Goal: Task Accomplishment & Management: Complete application form

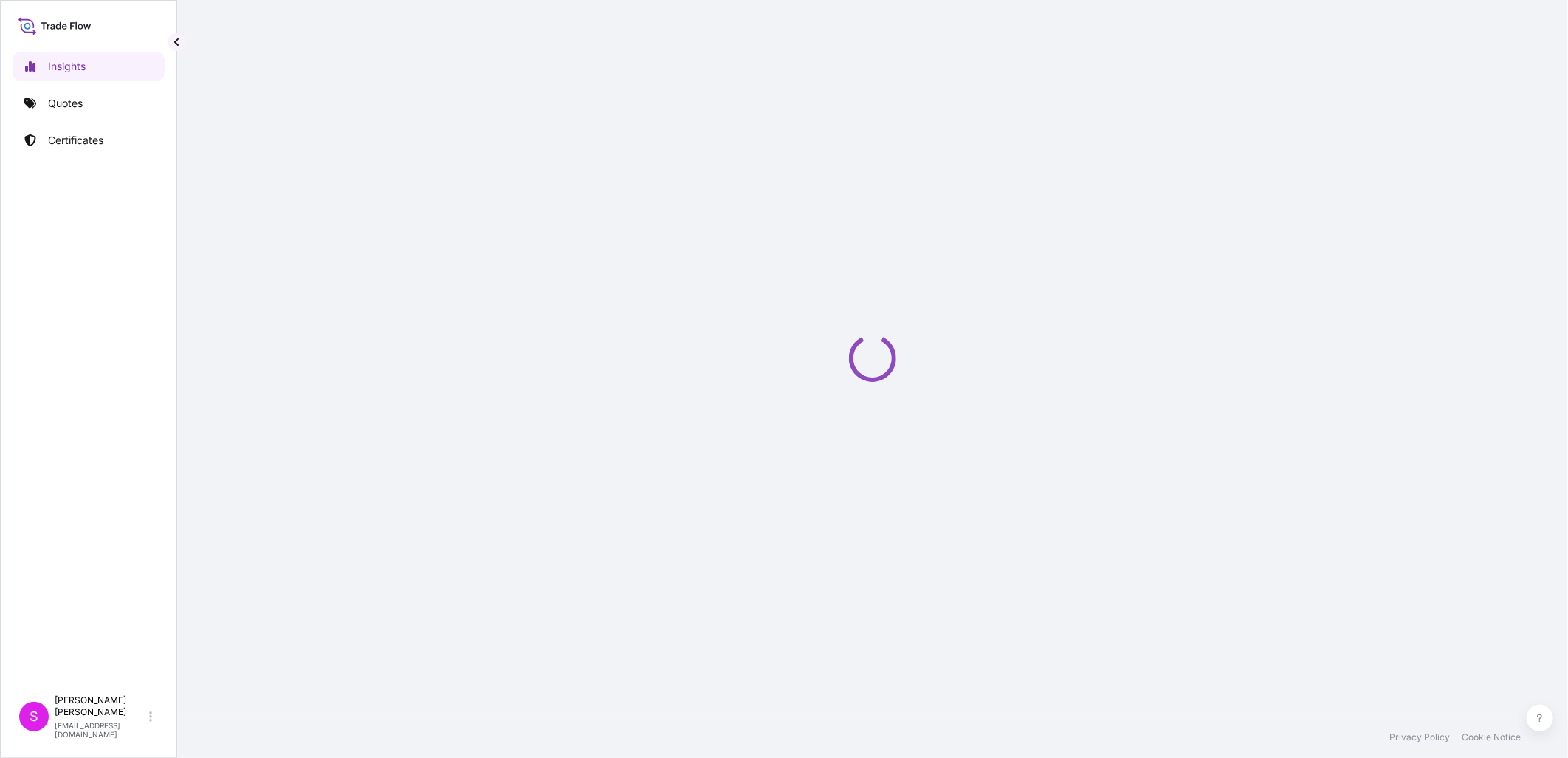
select select "2025"
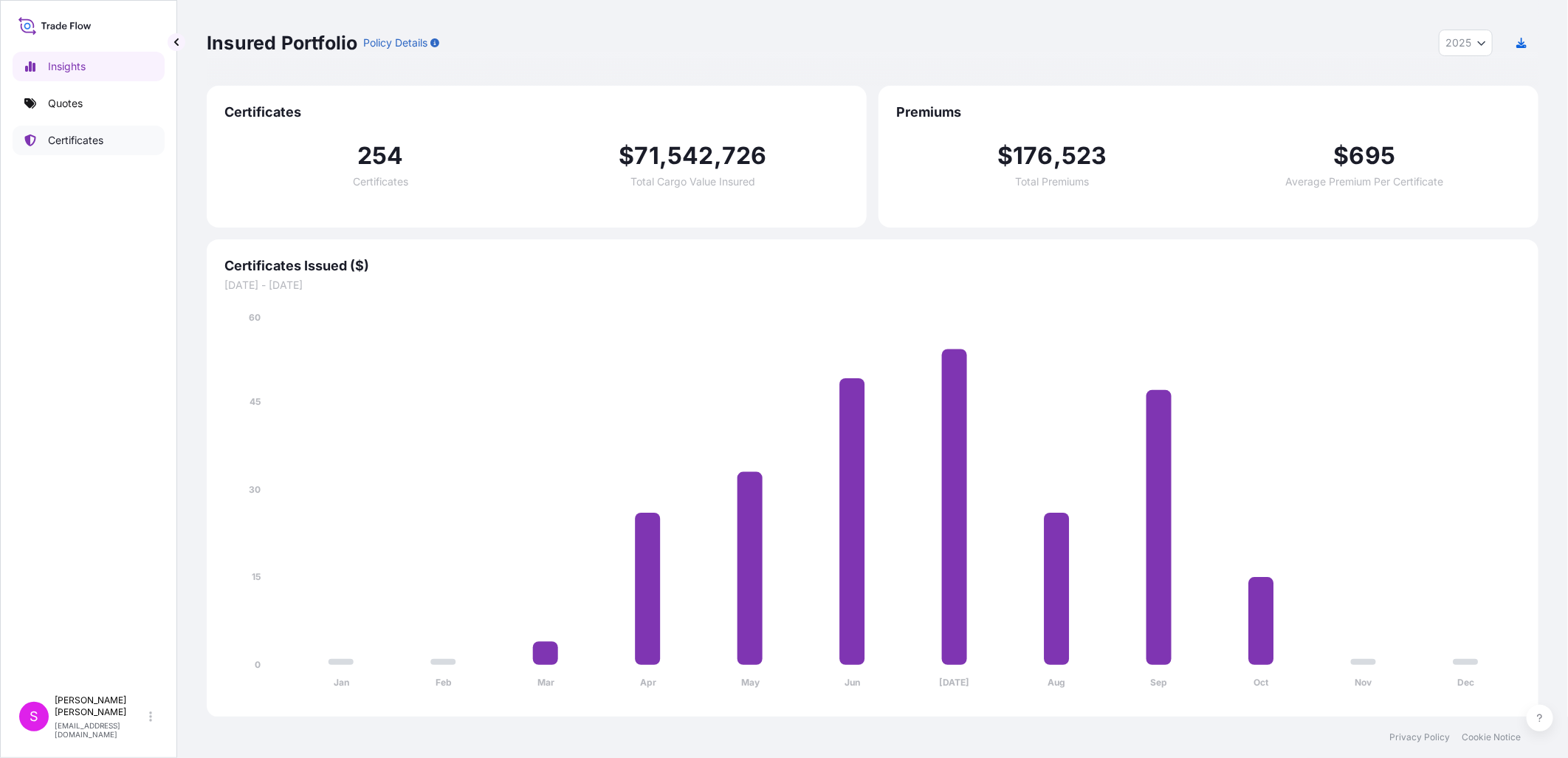
click at [90, 138] on p "Certificates" at bounding box center [75, 139] width 56 height 15
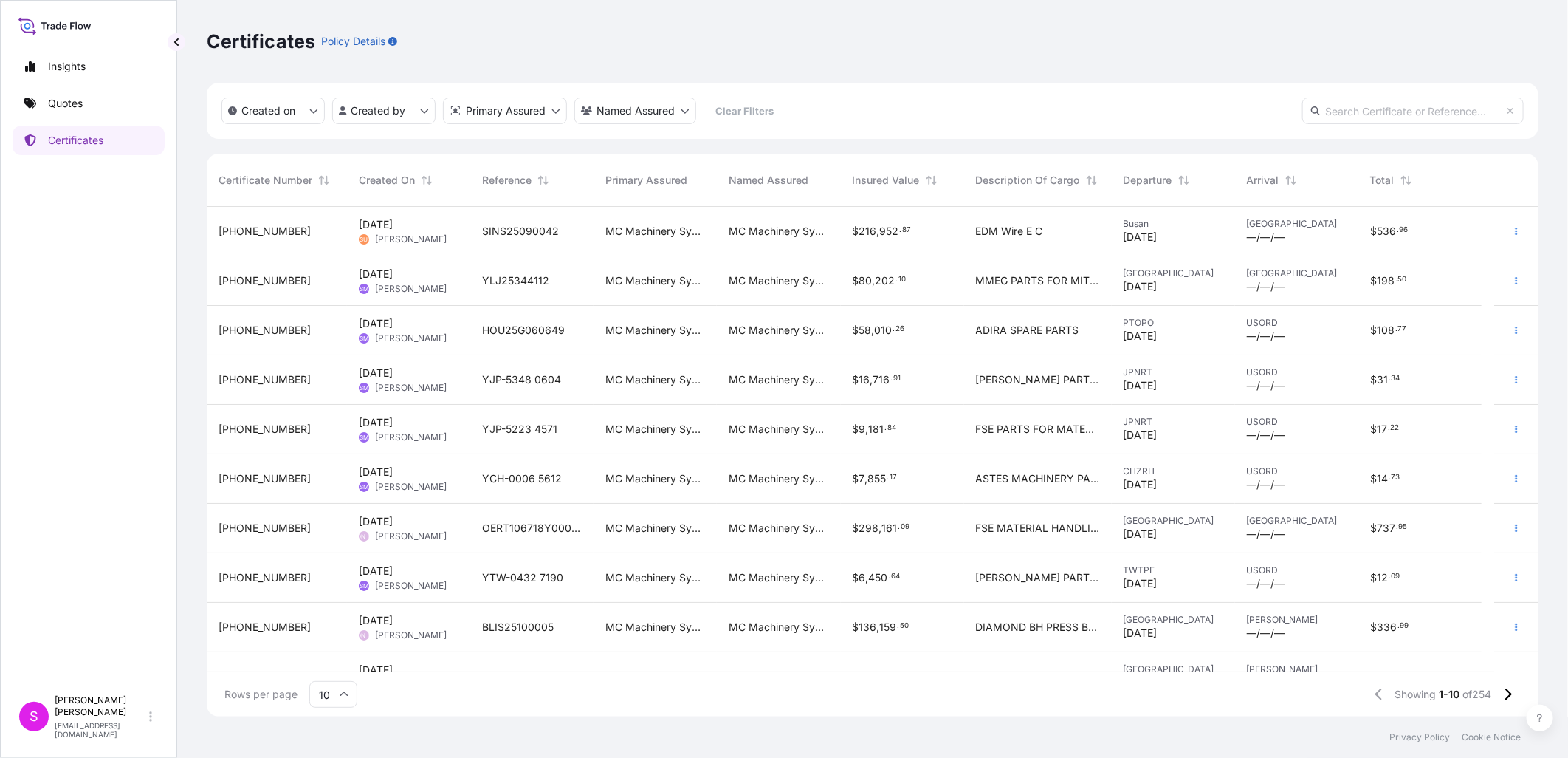
scroll to position [29, 0]
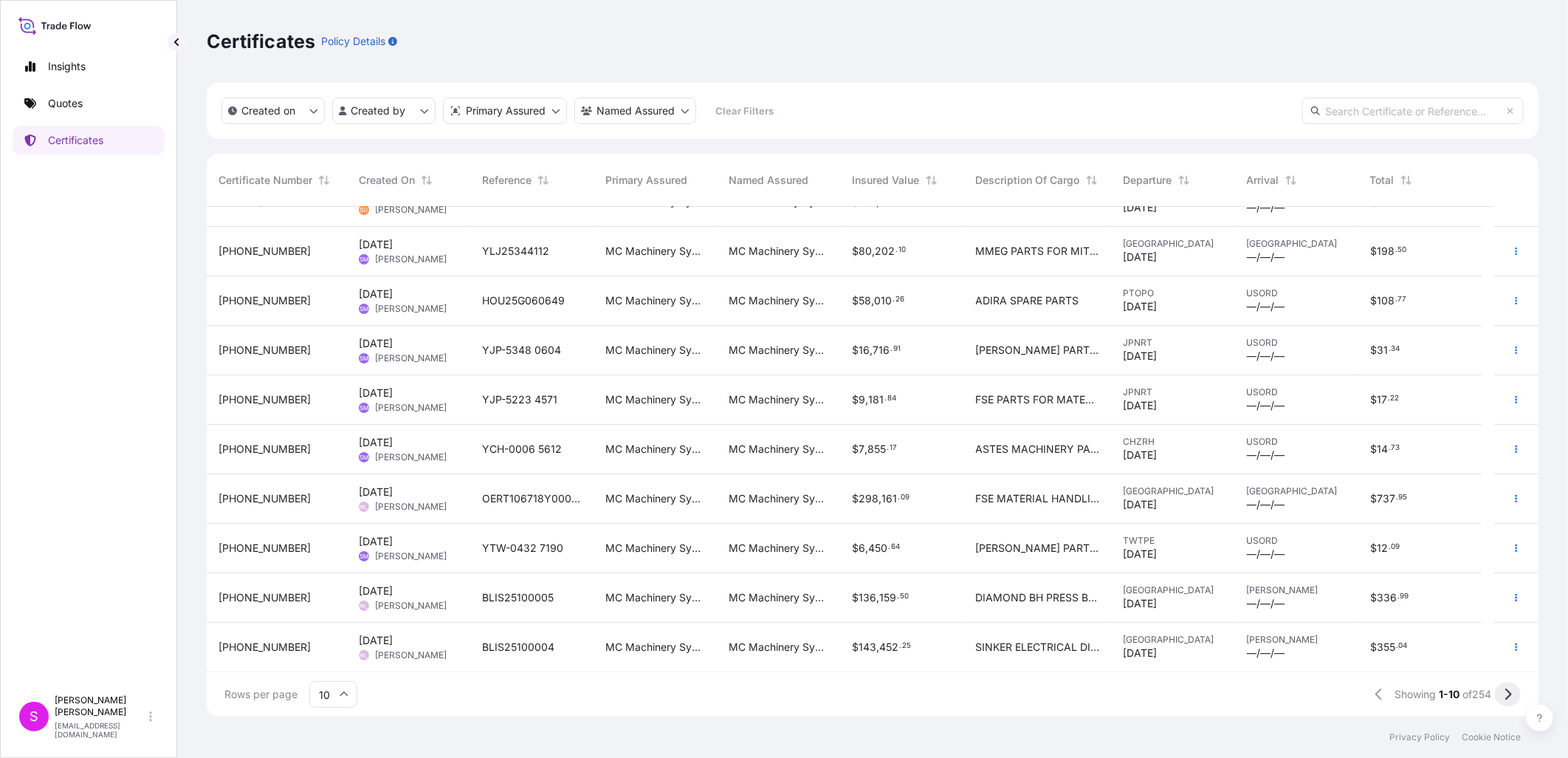
click at [1516, 693] on button at bounding box center [1508, 694] width 26 height 23
click at [1512, 699] on button at bounding box center [1508, 694] width 26 height 23
click at [1512, 694] on button at bounding box center [1508, 694] width 26 height 23
click at [1508, 699] on icon at bounding box center [1508, 694] width 7 height 12
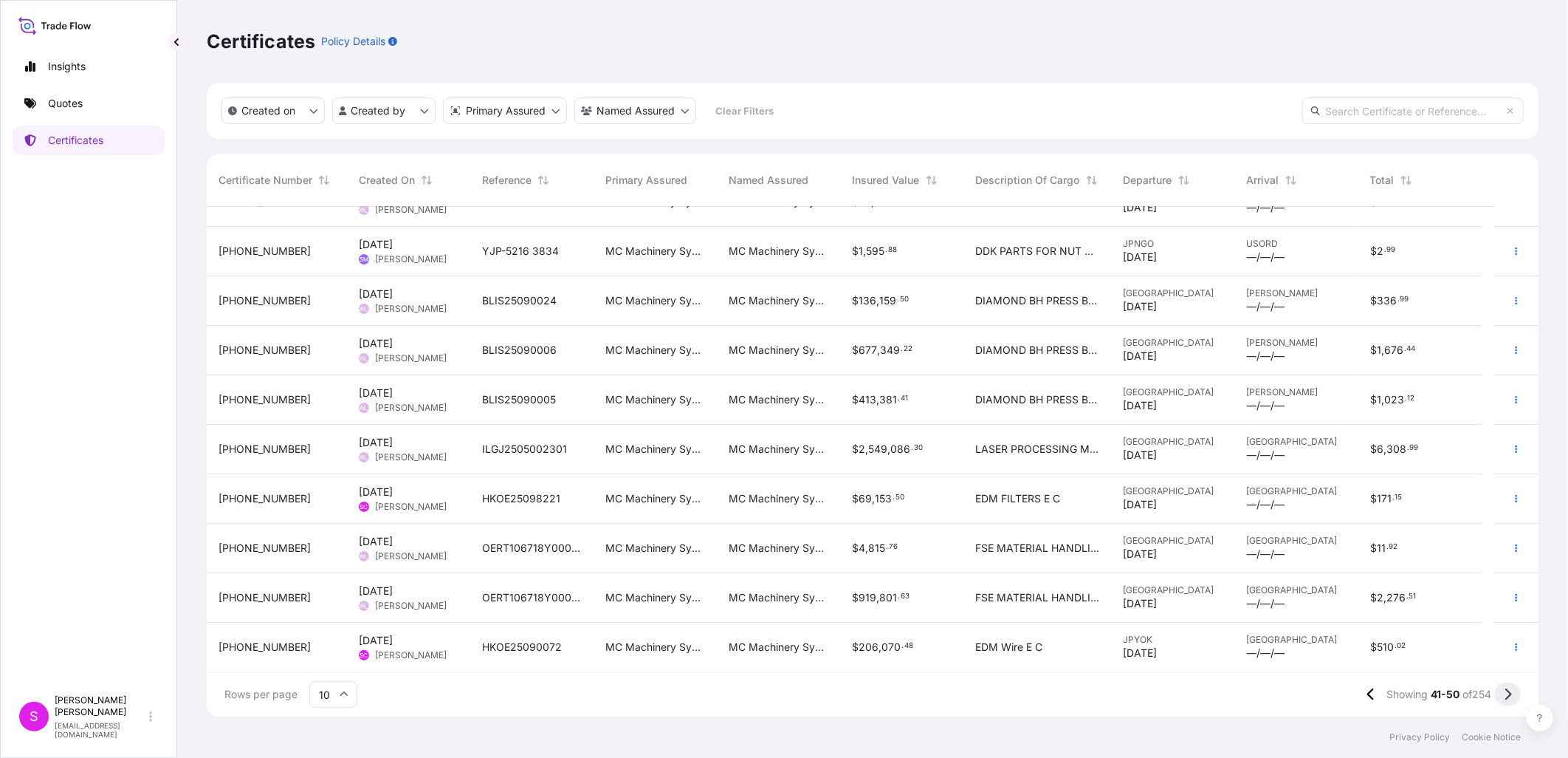
click at [1506, 694] on icon at bounding box center [1508, 695] width 8 height 14
click at [1516, 697] on button at bounding box center [1508, 694] width 26 height 23
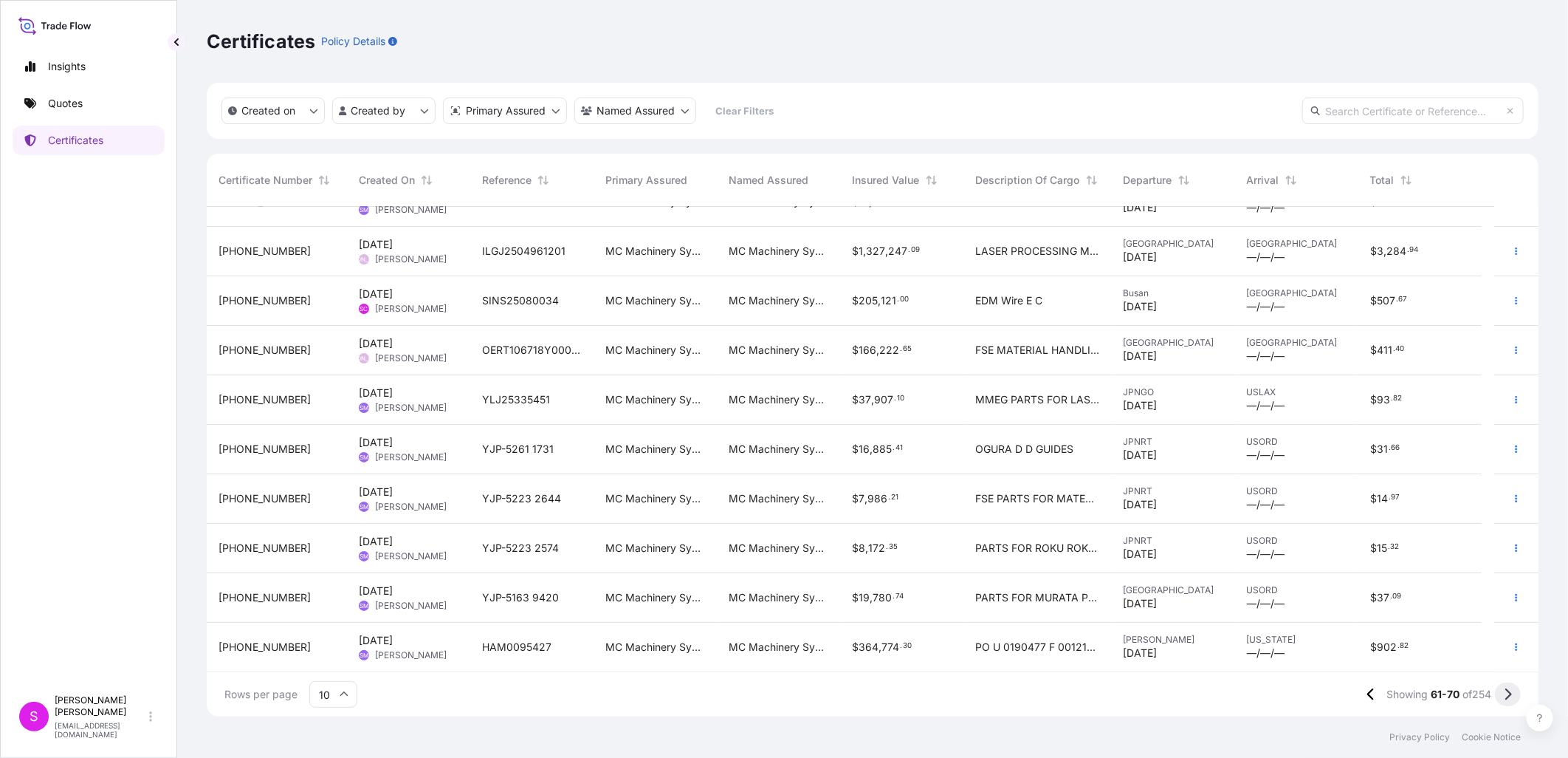
click at [1510, 697] on icon at bounding box center [1508, 695] width 8 height 14
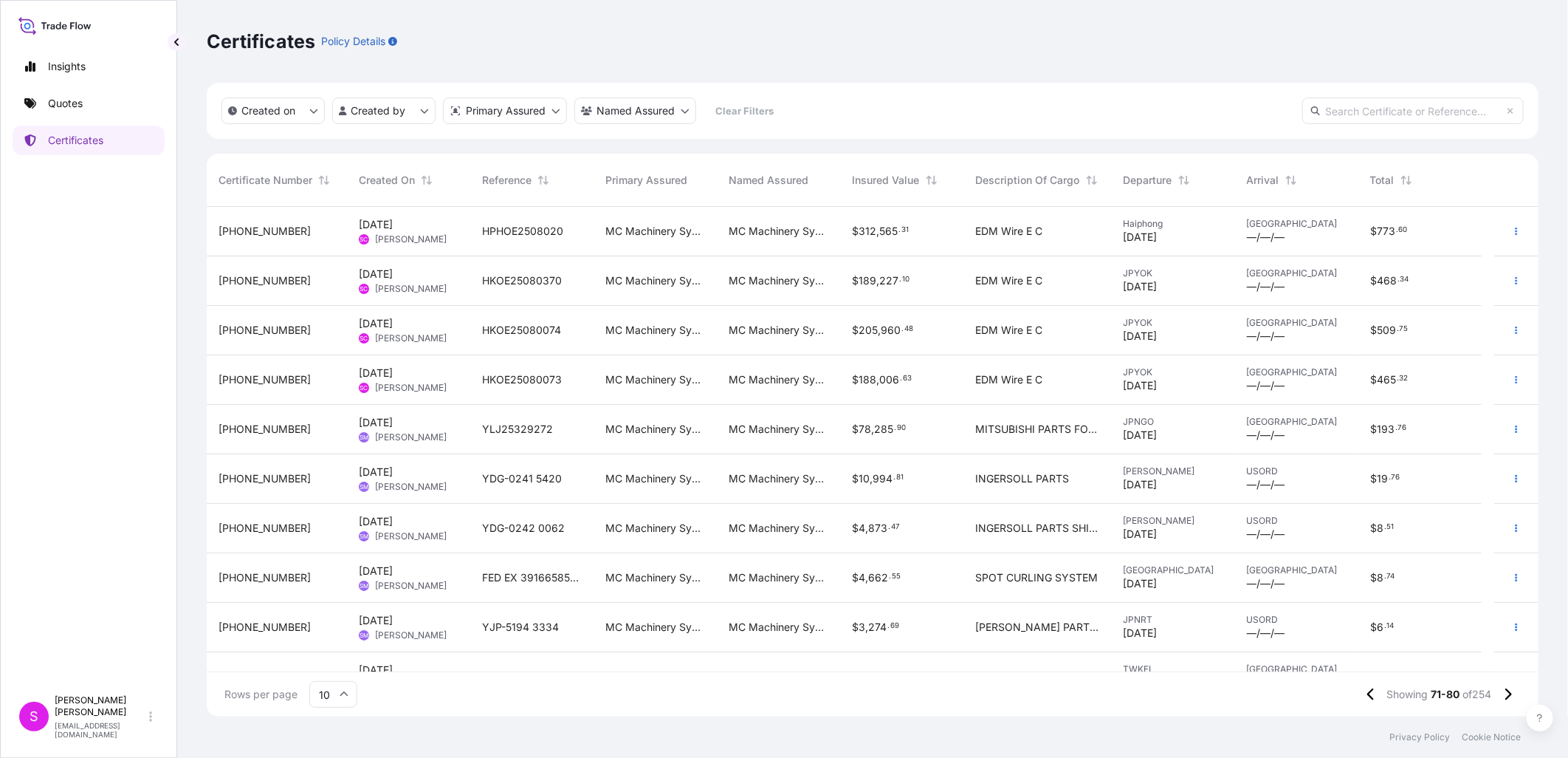
click at [392, 227] on span "[DATE]" at bounding box center [375, 224] width 34 height 15
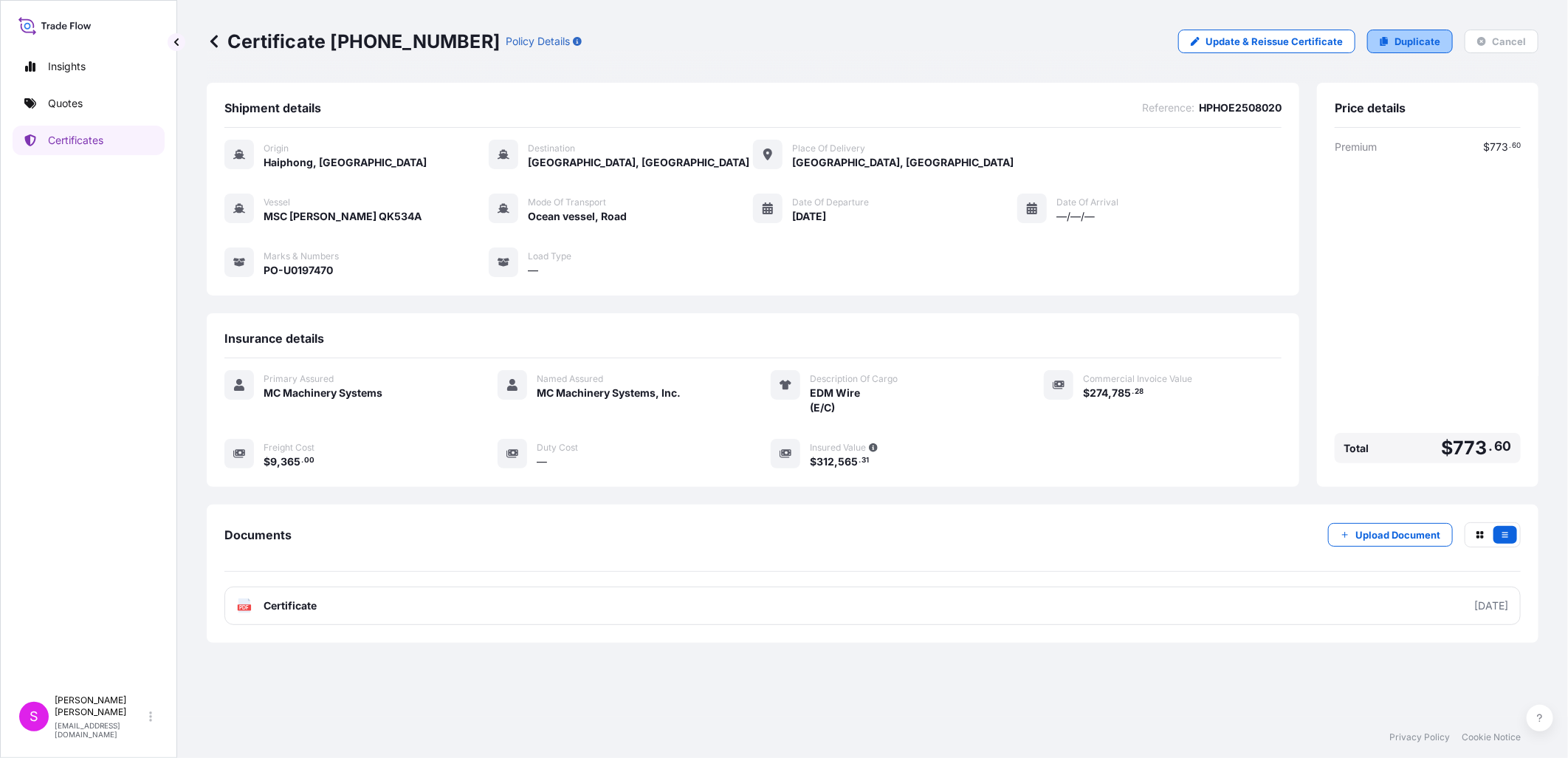
click at [1415, 40] on p "Duplicate" at bounding box center [1417, 41] width 46 height 15
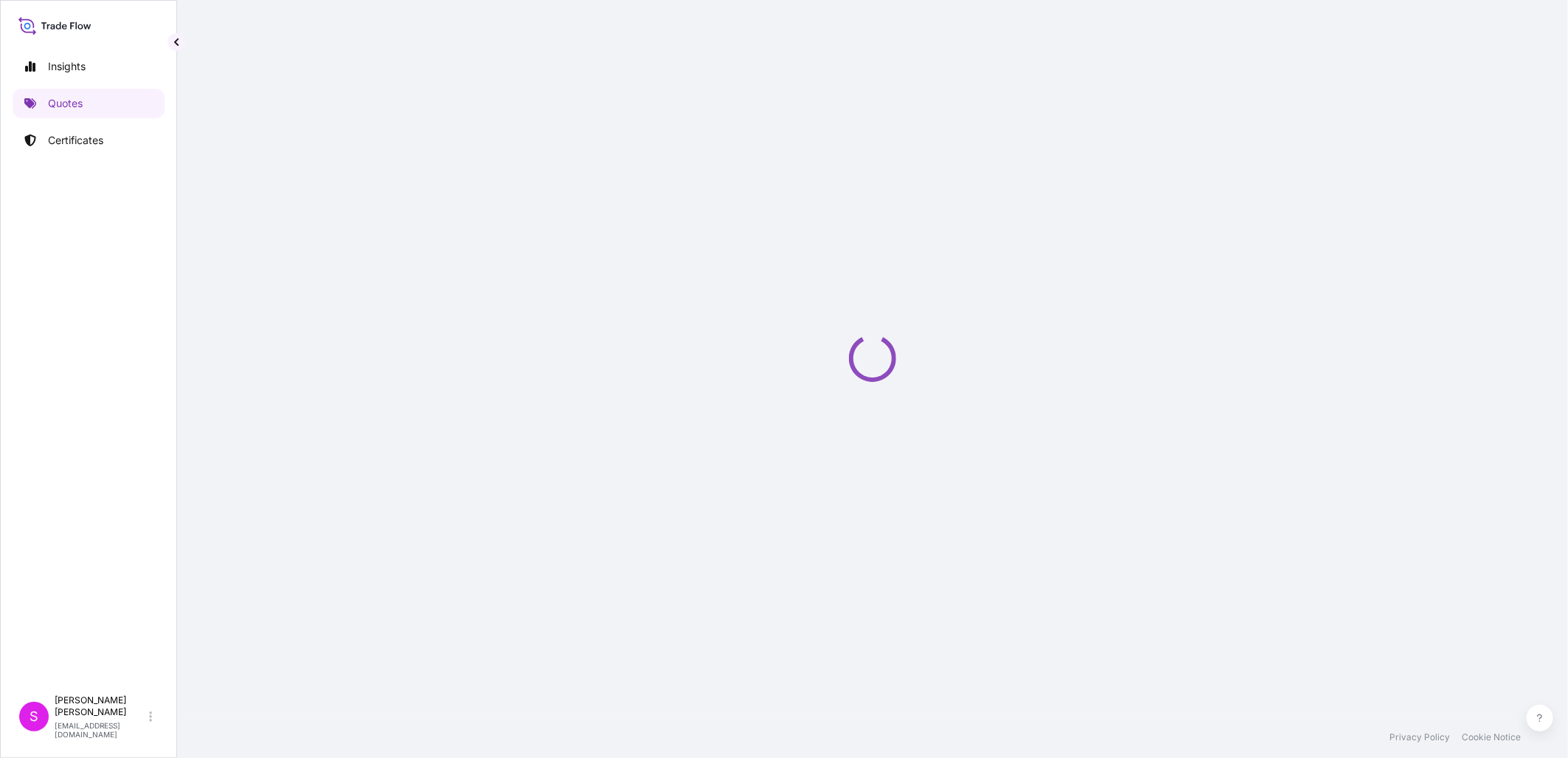
select select "Ocean Vessel"
select select "Road / [GEOGRAPHIC_DATA]"
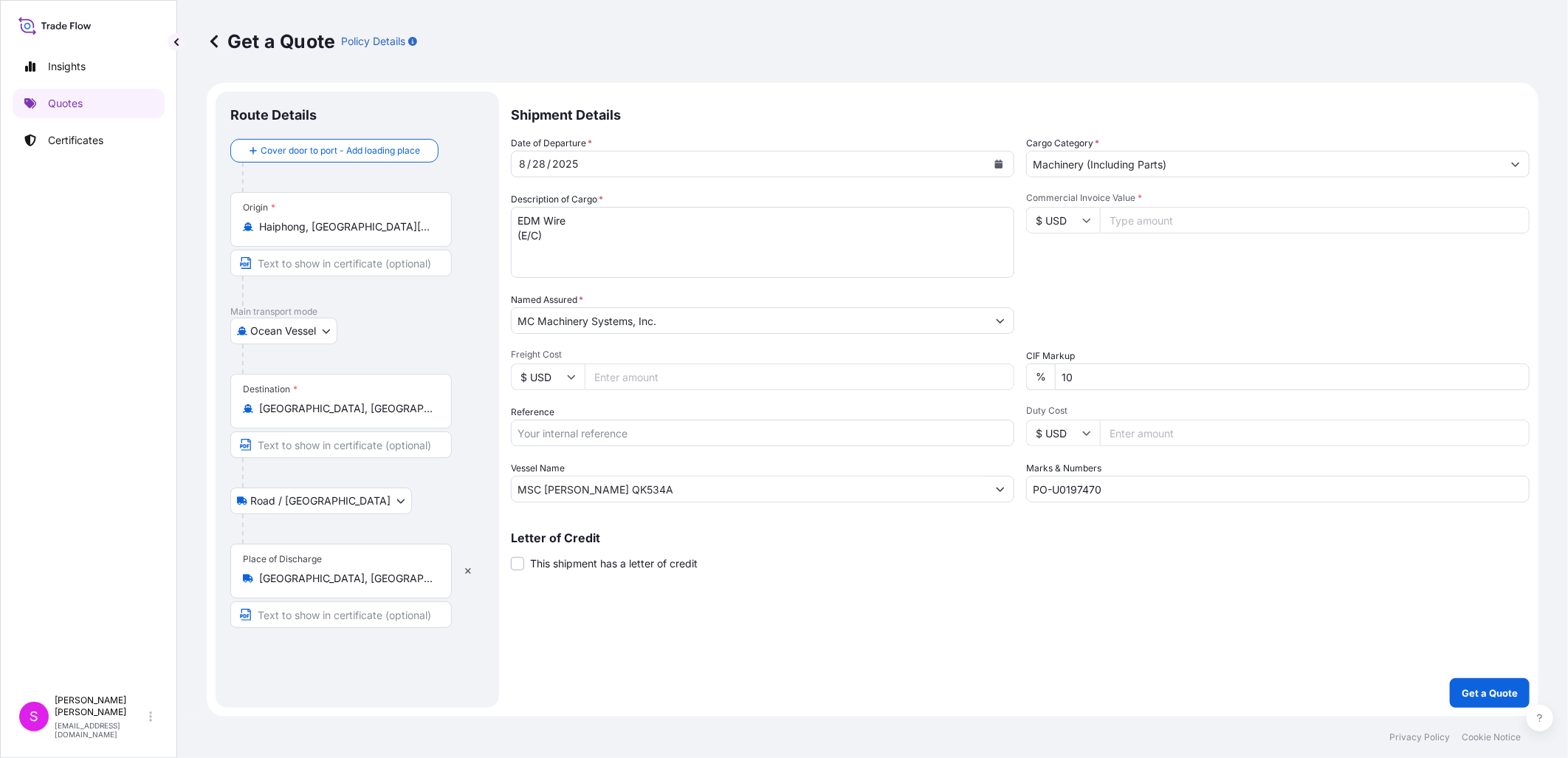
click at [998, 163] on icon "Calendar" at bounding box center [998, 164] width 9 height 9
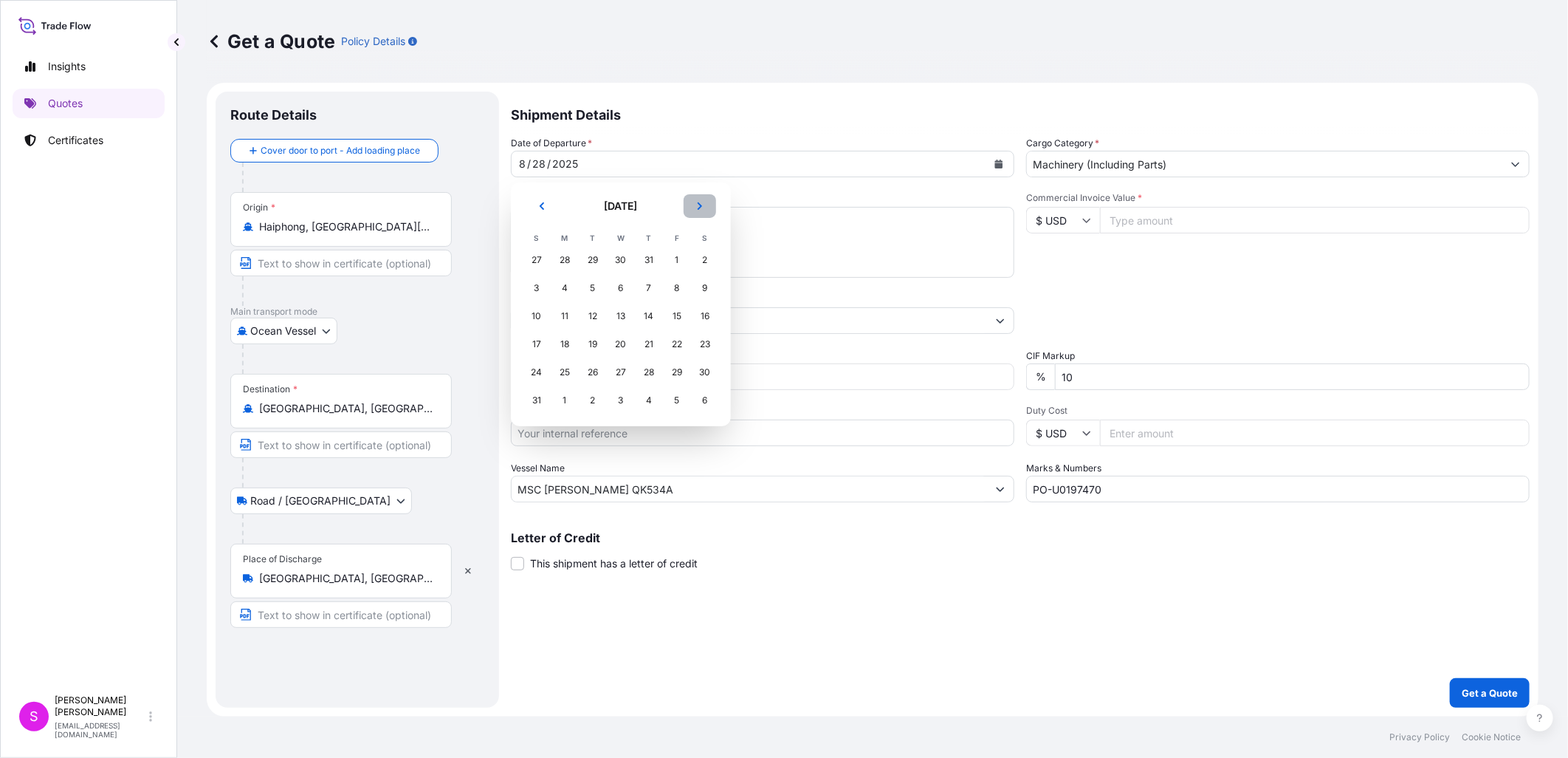
click at [698, 203] on icon "Next" at bounding box center [699, 207] width 5 height 8
click at [535, 288] on div "5" at bounding box center [536, 287] width 26 height 26
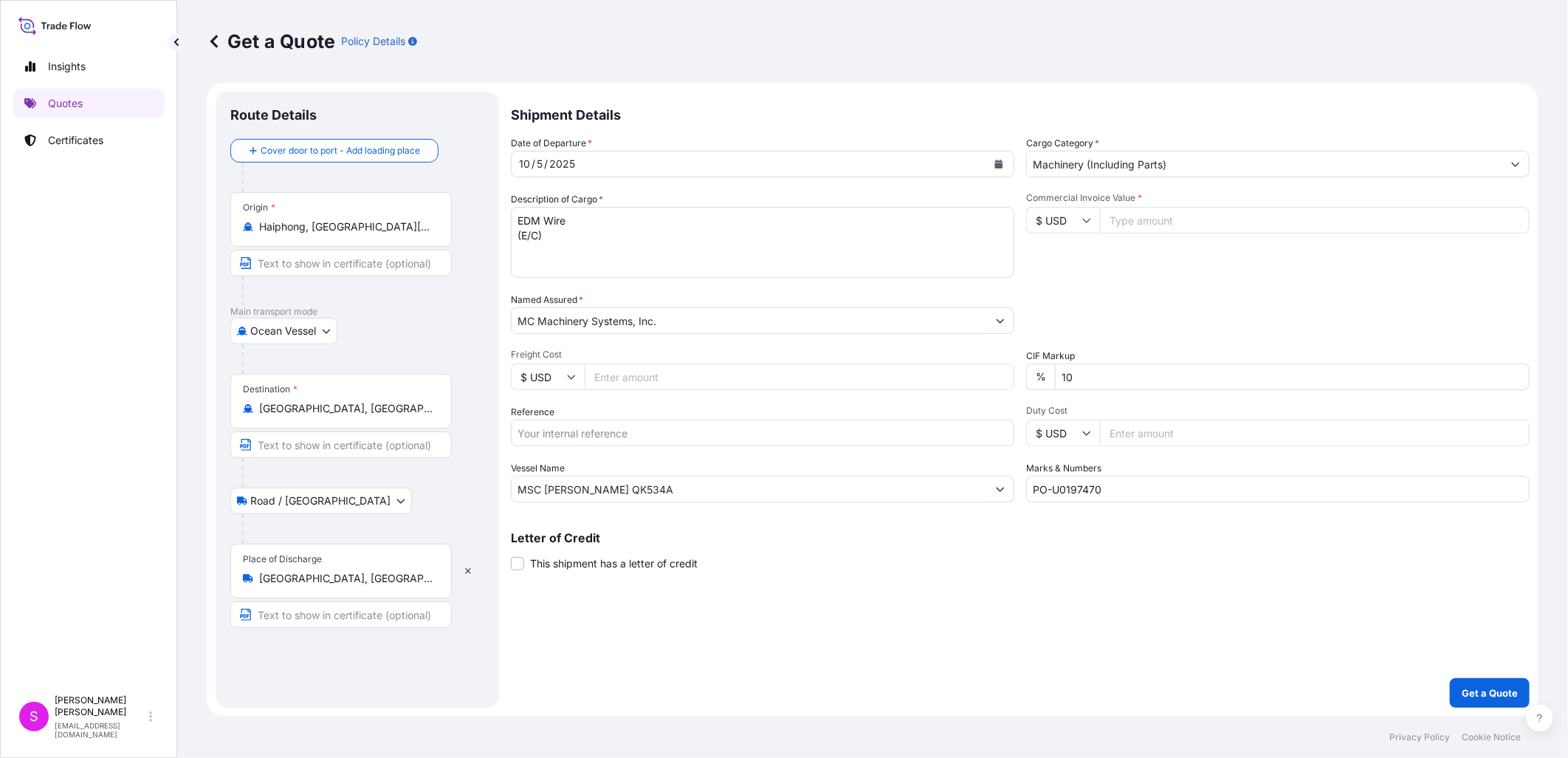
click at [607, 378] on input "Freight Cost" at bounding box center [799, 376] width 429 height 26
type input "4810.00"
click at [590, 437] on input "Reference" at bounding box center [762, 432] width 504 height 26
click at [556, 436] on input "Reference" at bounding box center [762, 432] width 504 height 26
paste input "HPHOE2509019"
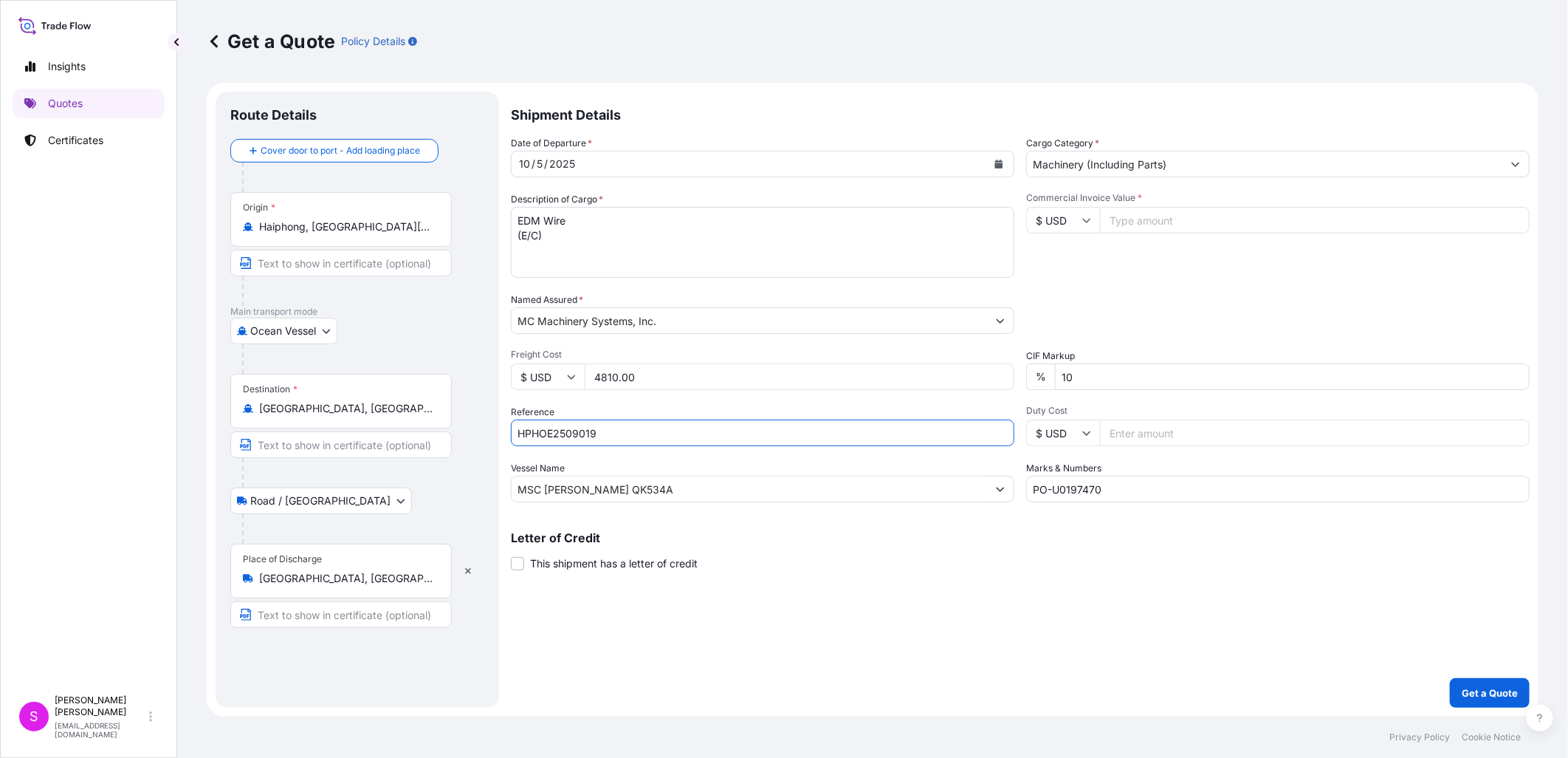
type input "HPHOE2509019"
drag, startPoint x: 647, startPoint y: 488, endPoint x: 543, endPoint y: 495, distance: 104.2
click at [543, 495] on input "MSC [PERSON_NAME] QK534A" at bounding box center [749, 488] width 475 height 26
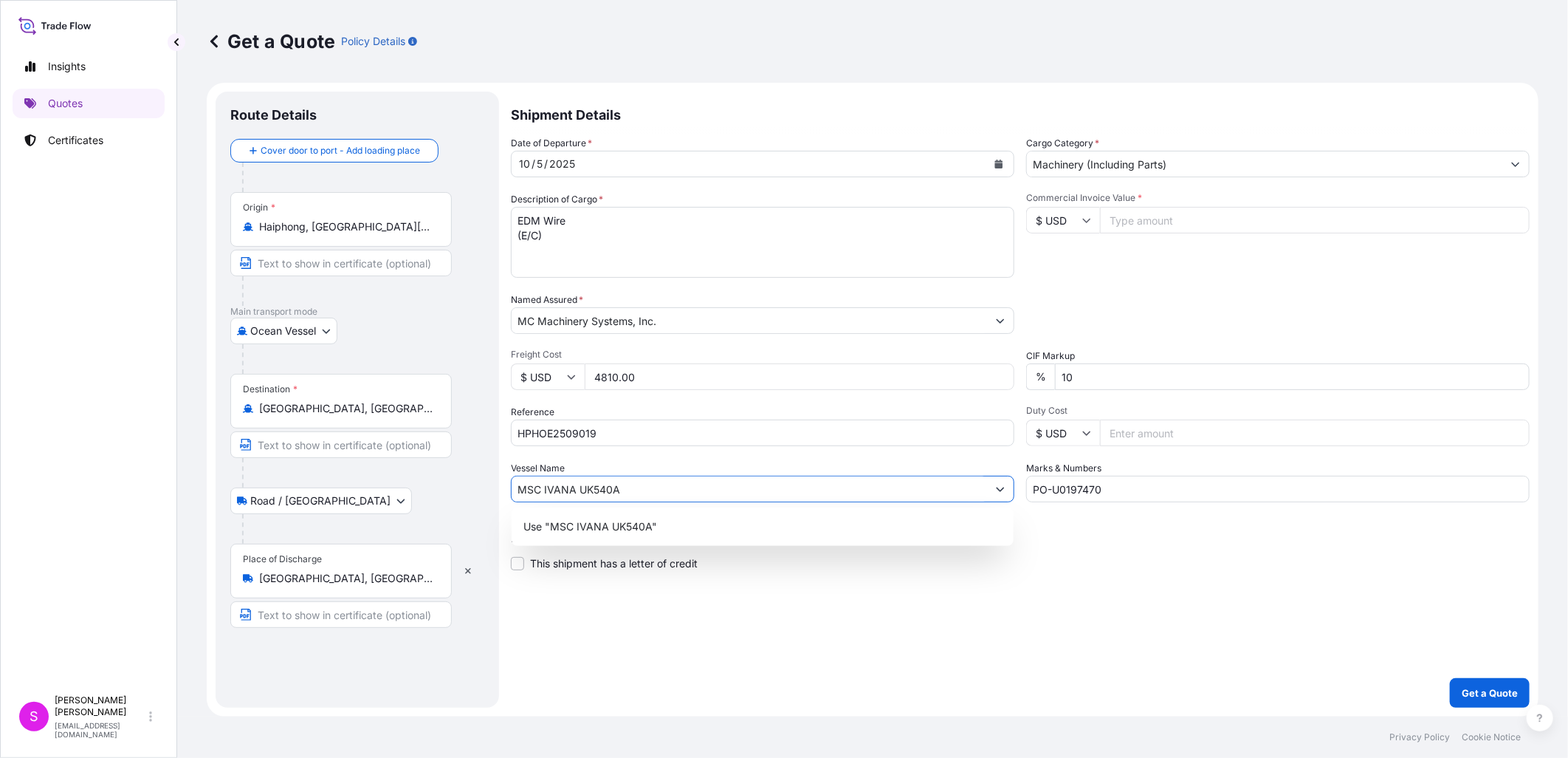
type input "MSC IVANA UK540A"
click at [864, 642] on div "Shipment Details Date of Departure * [DATE] Cargo Category * Machinery (Includi…" at bounding box center [1020, 399] width 1019 height 616
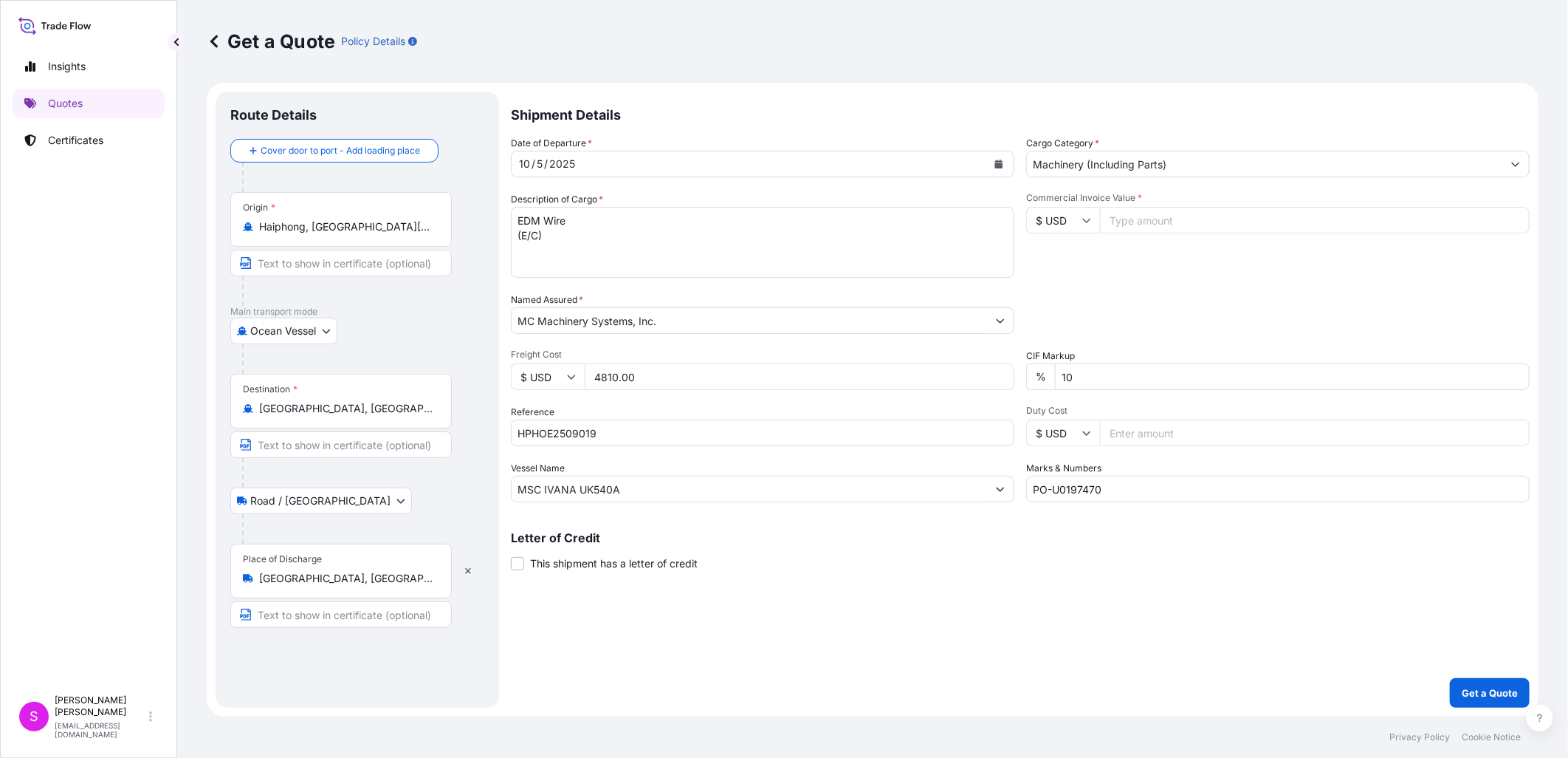
click at [1108, 492] on input "PO-U0197470" at bounding box center [1277, 488] width 504 height 26
type input "PO-U0198008"
click at [1141, 222] on input "Commercial Invoice Value *" at bounding box center [1314, 219] width 429 height 26
type input "136017.00"
click at [1167, 380] on input "10" at bounding box center [1291, 376] width 474 height 26
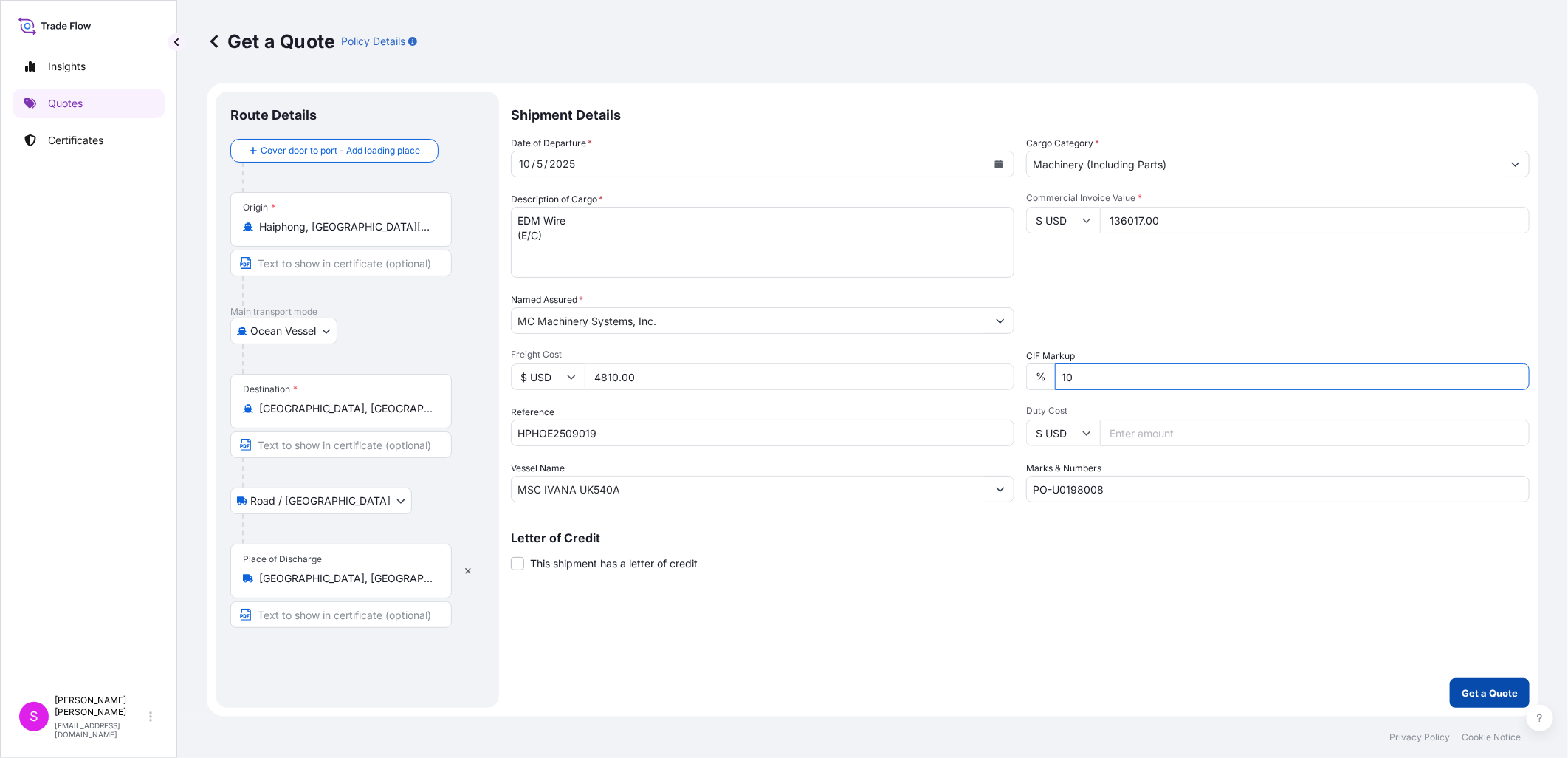
click at [1495, 688] on p "Get a Quote" at bounding box center [1490, 692] width 56 height 15
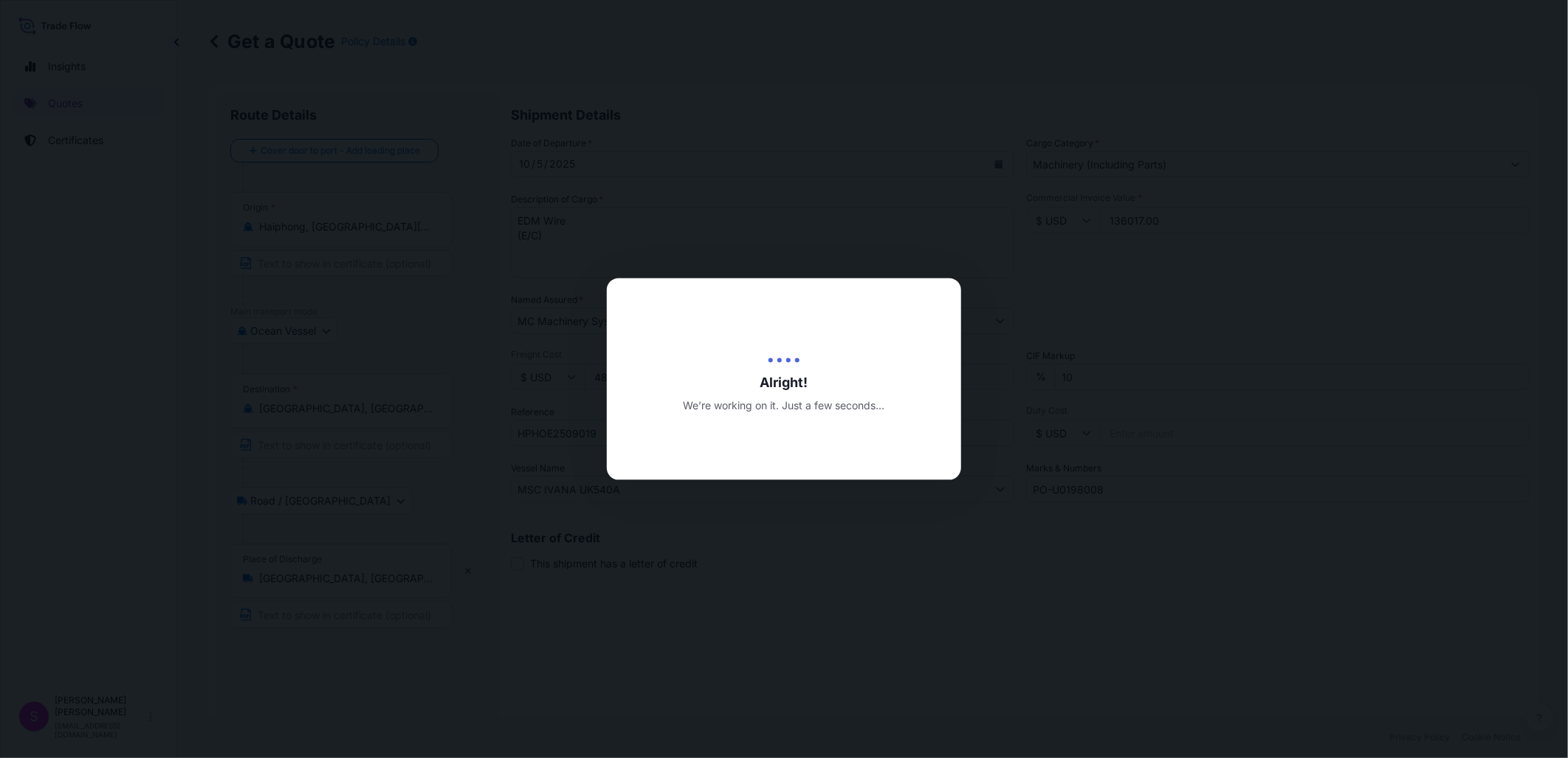
type input "[DATE]"
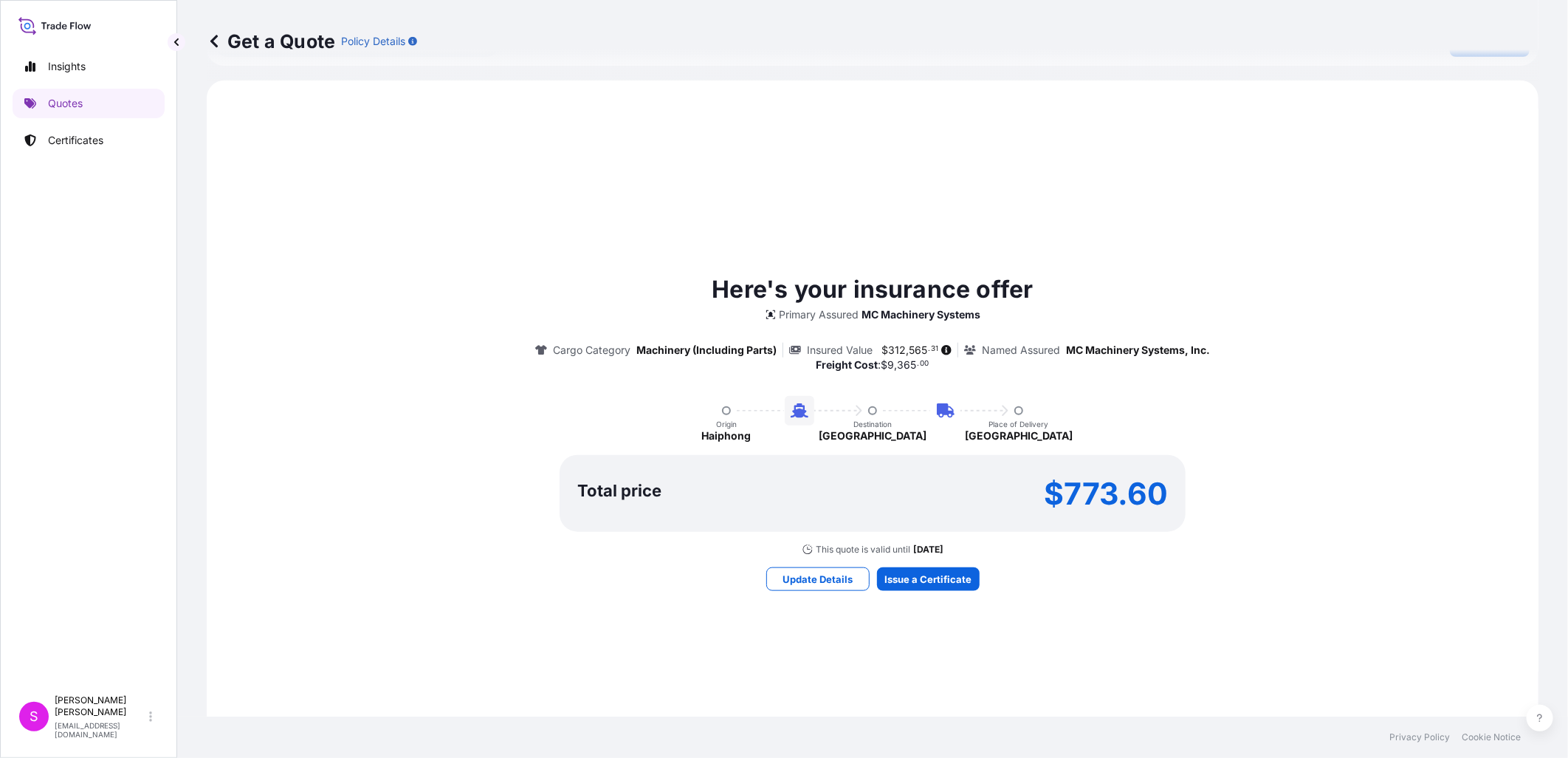
scroll to position [739, 0]
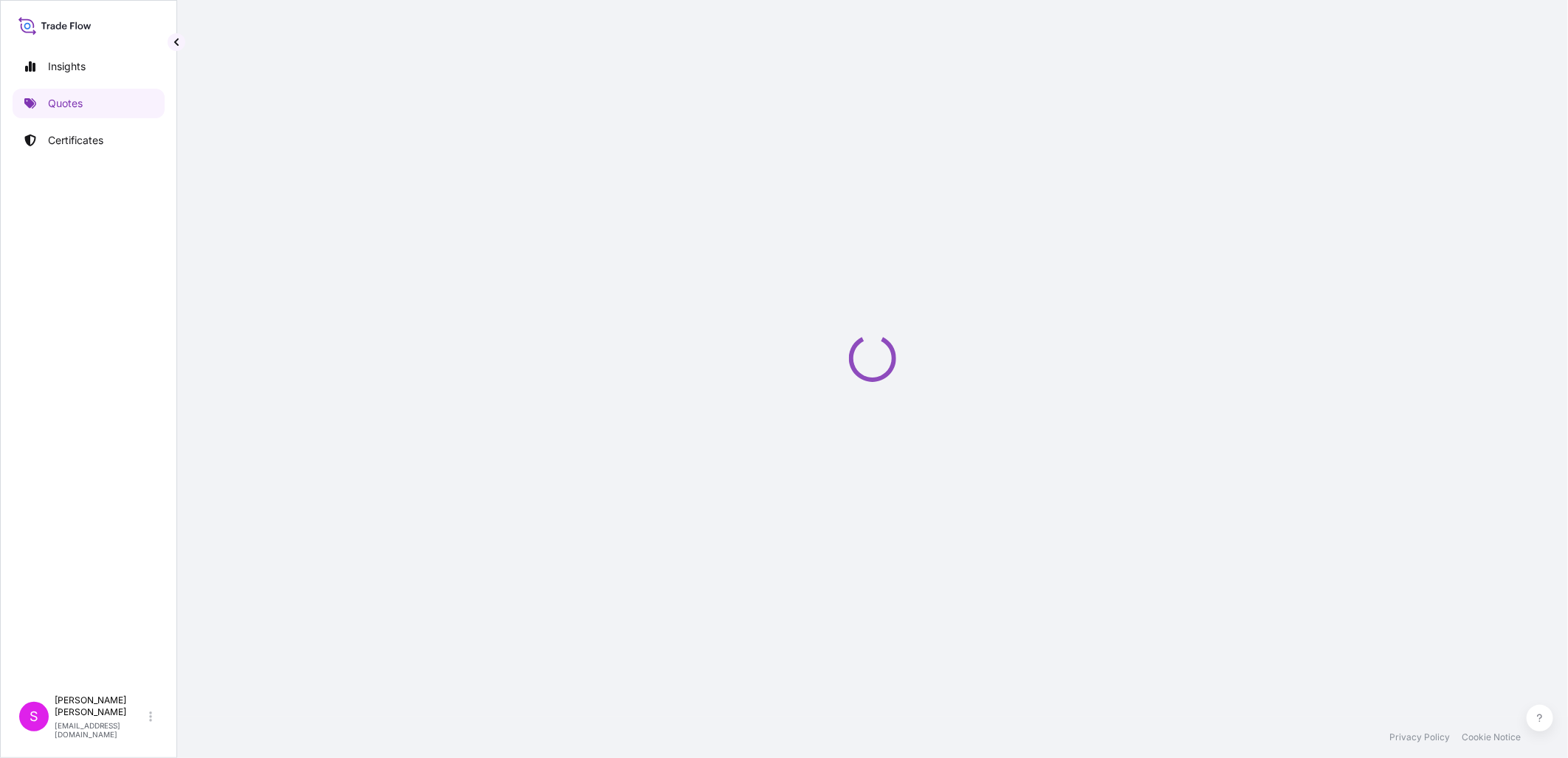
select select "Ocean Vessel"
select select "Road / [GEOGRAPHIC_DATA]"
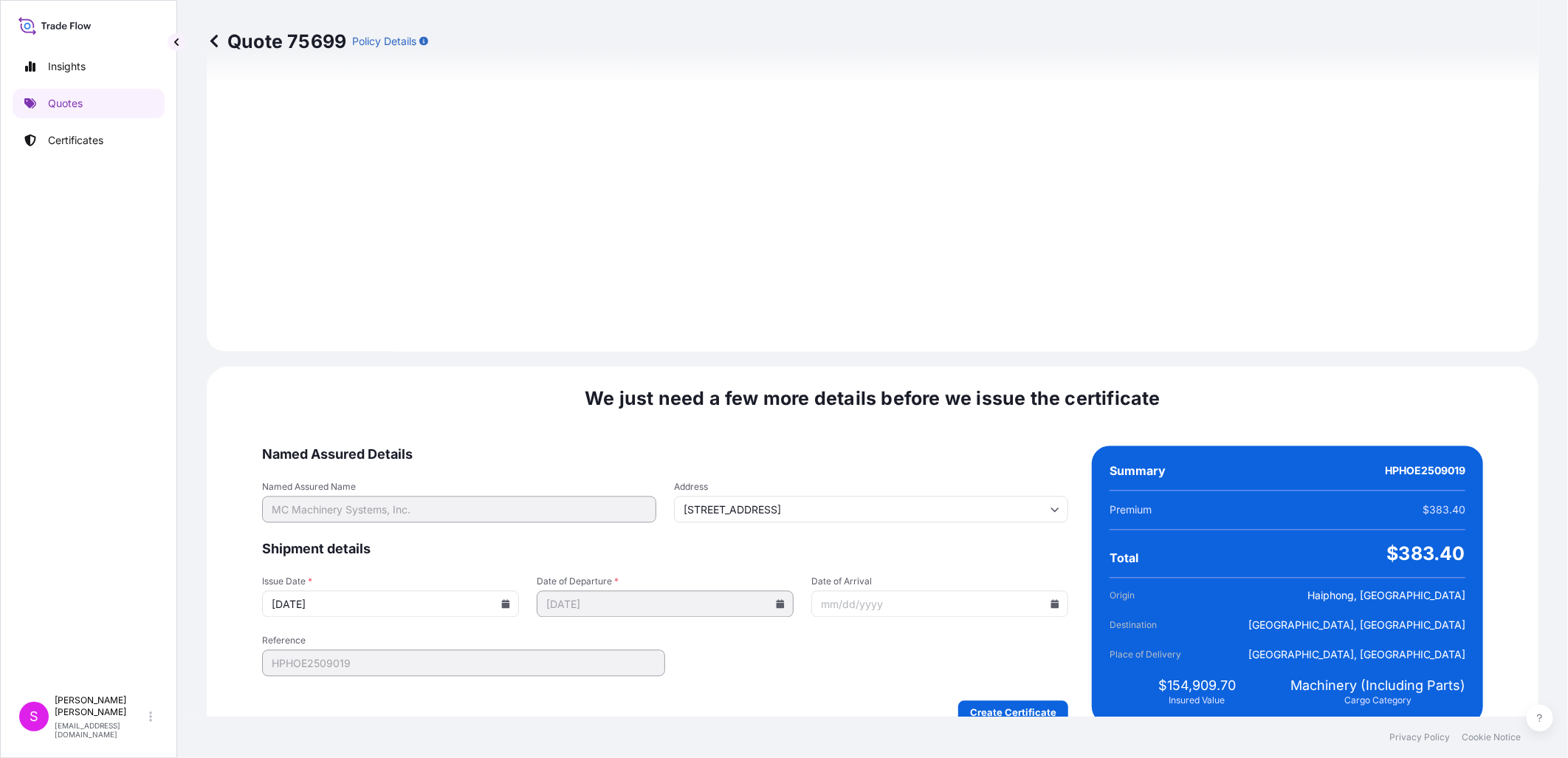
scroll to position [1666, 0]
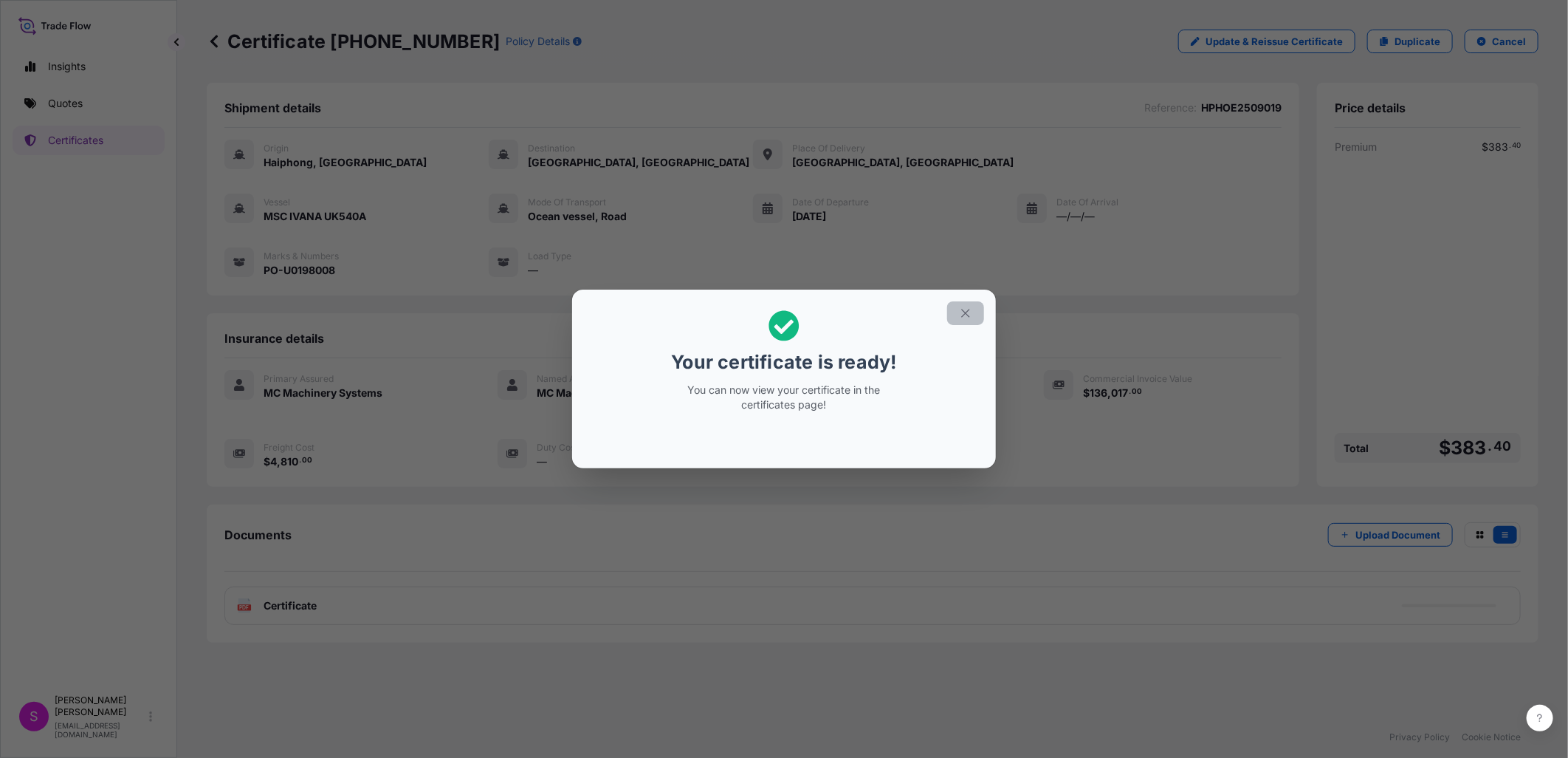
click at [965, 314] on icon "button" at bounding box center [966, 314] width 14 height 14
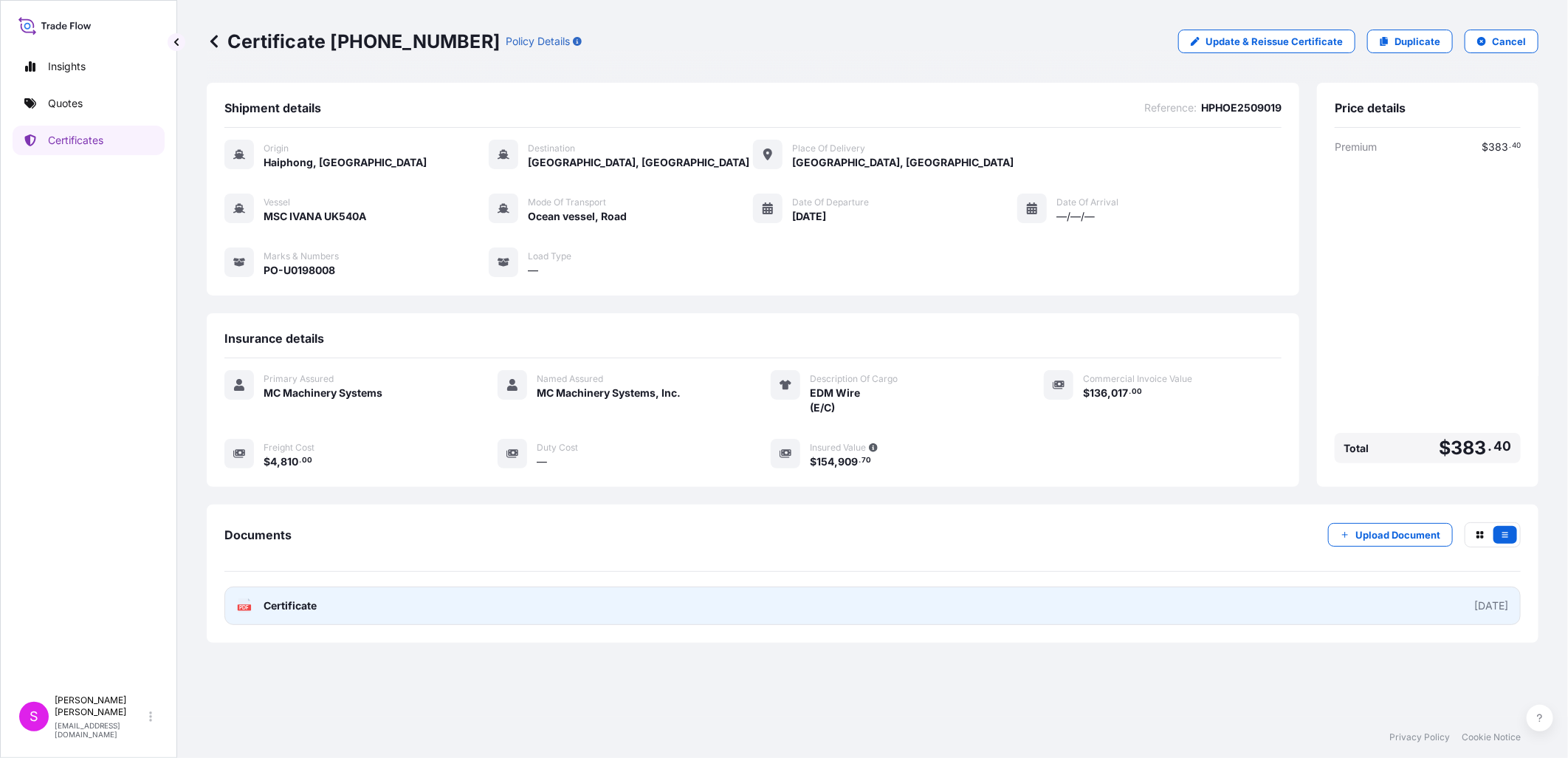
click at [274, 613] on span "Certificate" at bounding box center [290, 605] width 54 height 15
